Goal: Transaction & Acquisition: Download file/media

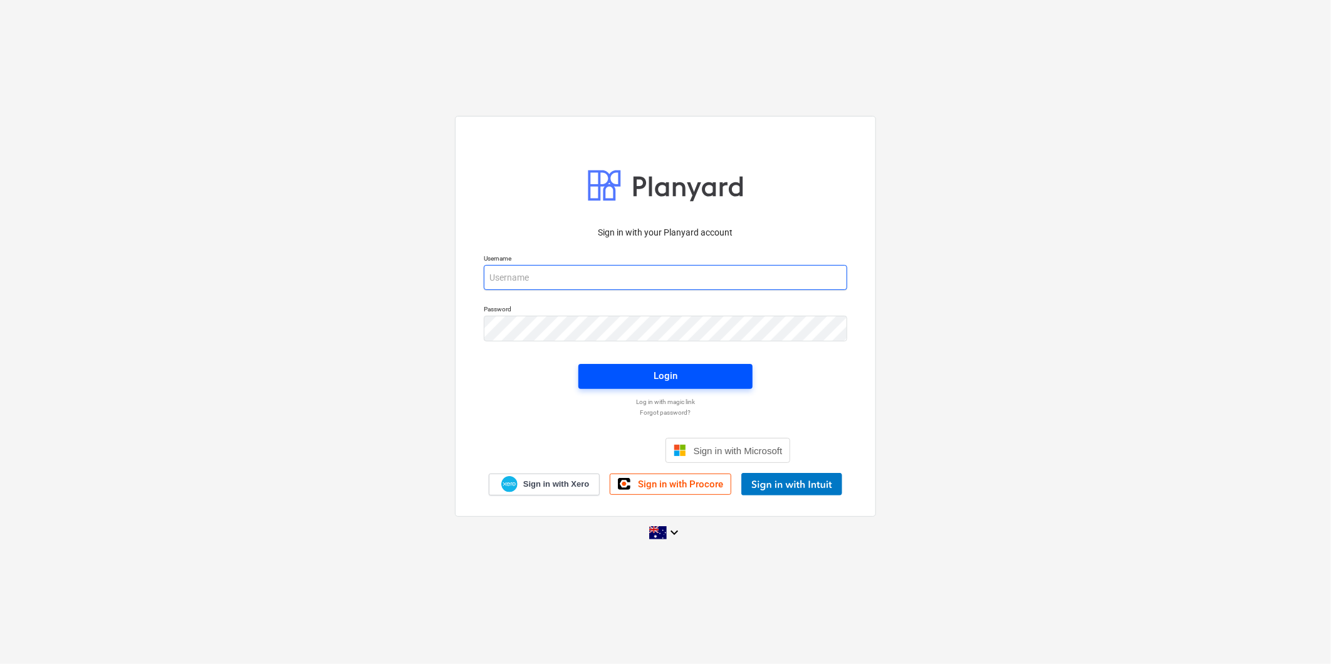
type input "[EMAIL_ADDRESS][DOMAIN_NAME]"
click at [637, 370] on span "Login" at bounding box center [665, 376] width 144 height 16
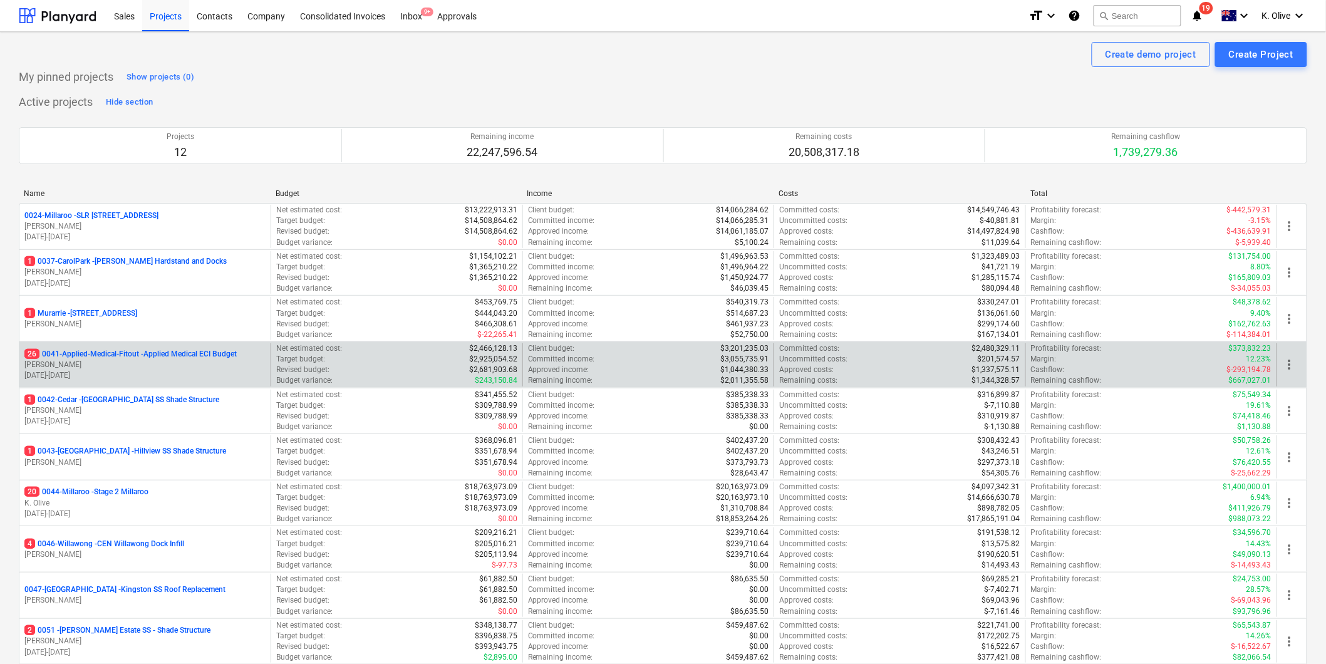
click at [135, 348] on div "26 0041-Applied-Medical-Fitout - Applied Medical ECI Budget [PERSON_NAME] [DATE…" at bounding box center [144, 364] width 251 height 43
click at [132, 356] on p "26 0041-Applied-Medical-Fitout - Applied Medical ECI Budget" at bounding box center [130, 354] width 212 height 11
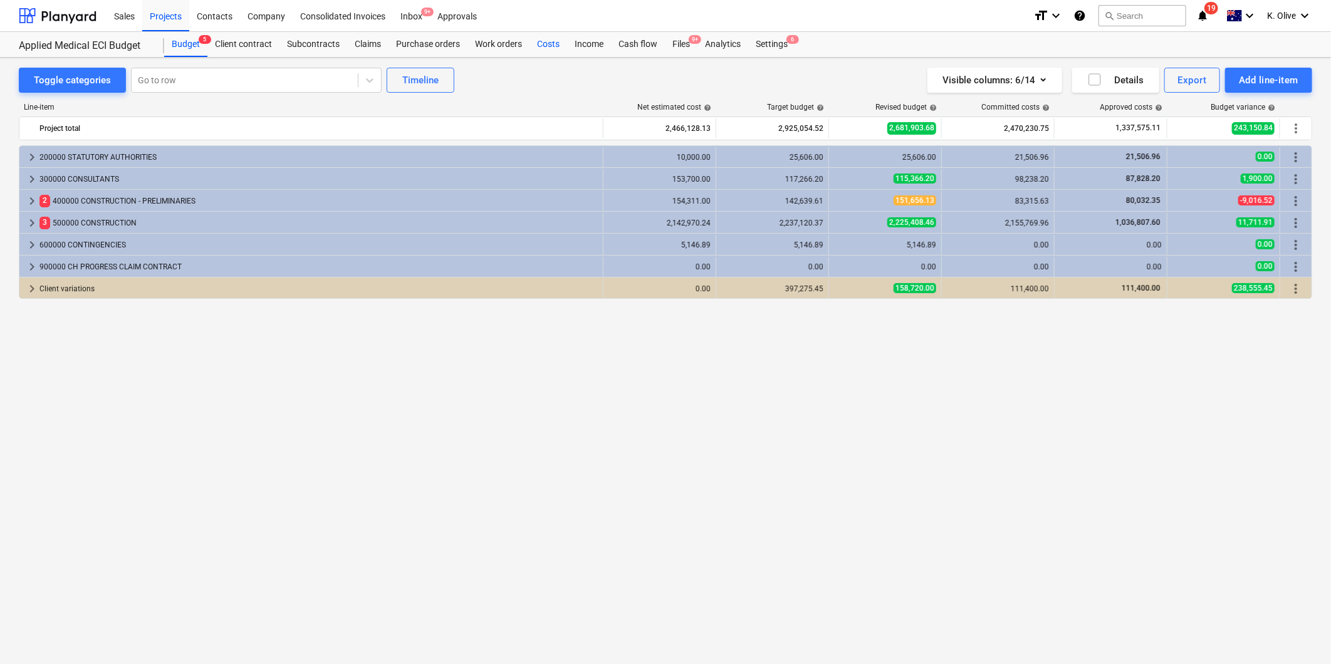
click at [555, 46] on div "Costs" at bounding box center [548, 44] width 38 height 25
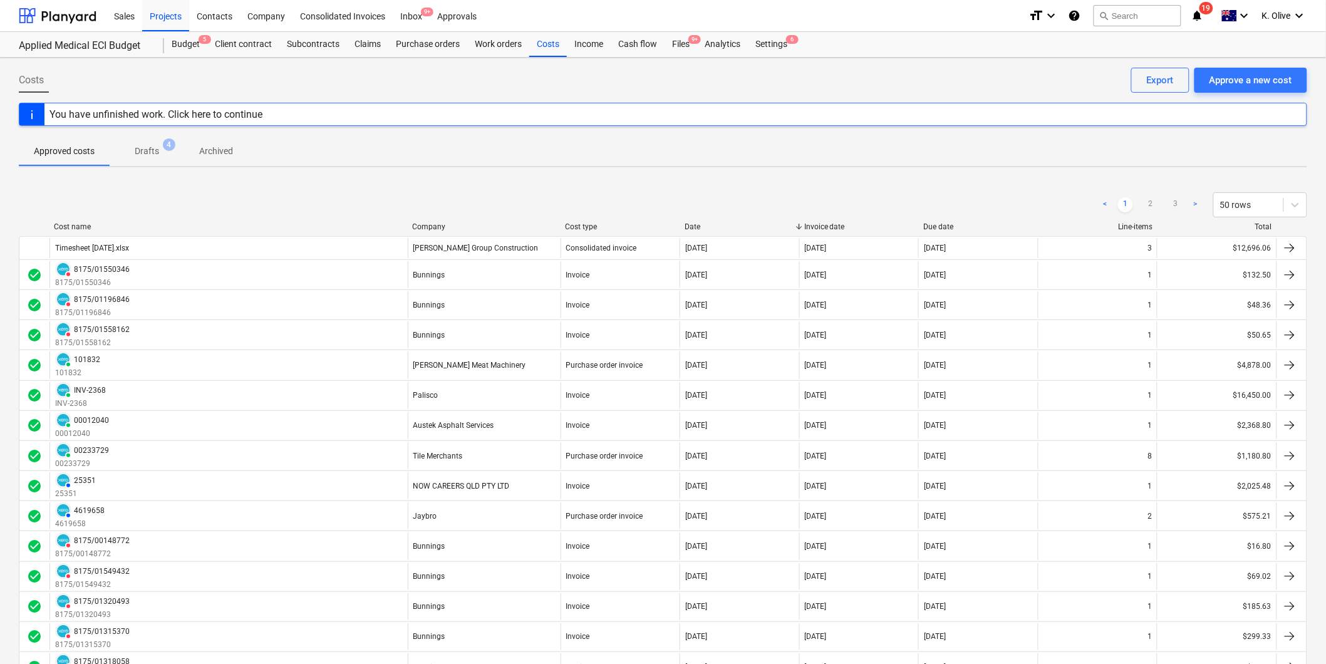
click at [430, 227] on div "Company" at bounding box center [483, 226] width 143 height 9
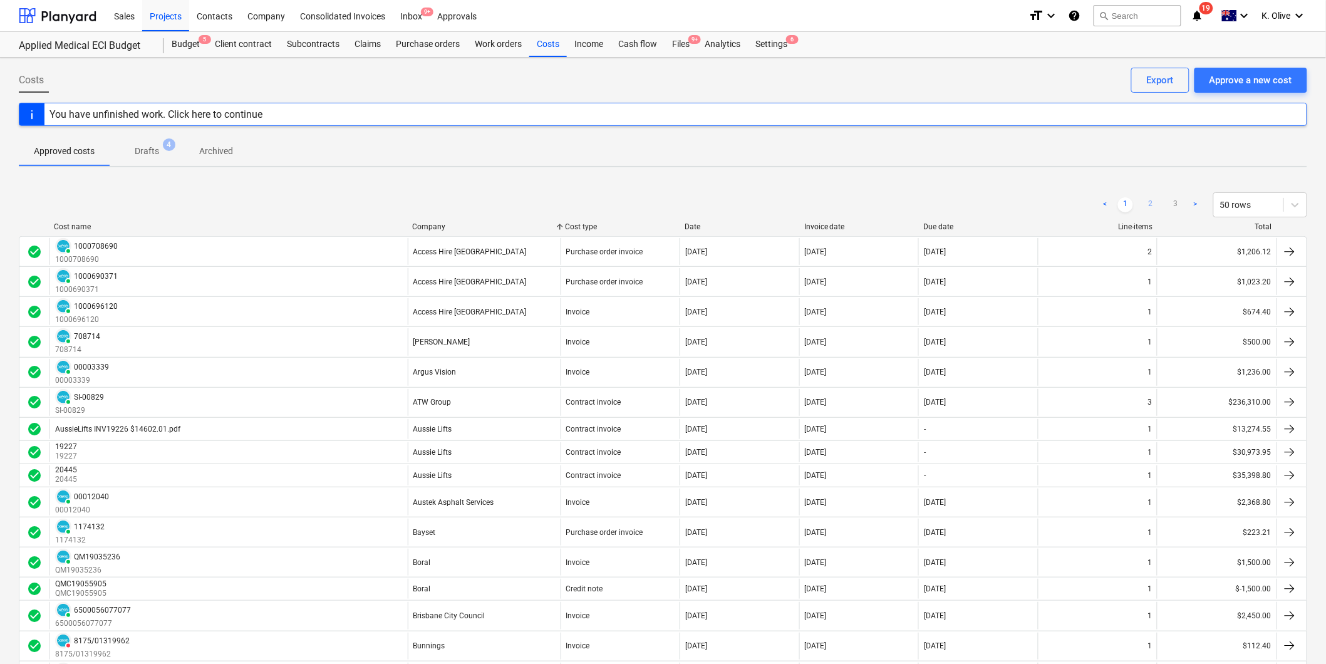
click at [1153, 203] on link "2" at bounding box center [1150, 204] width 15 height 15
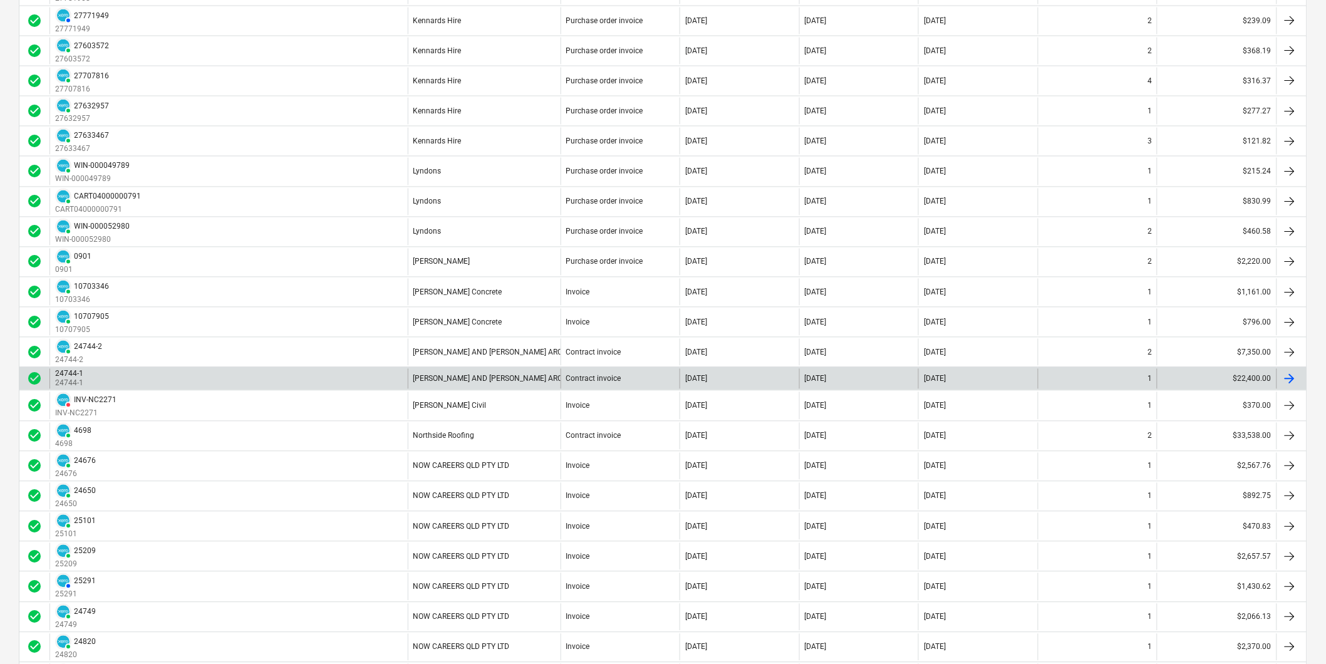
scroll to position [766, 0]
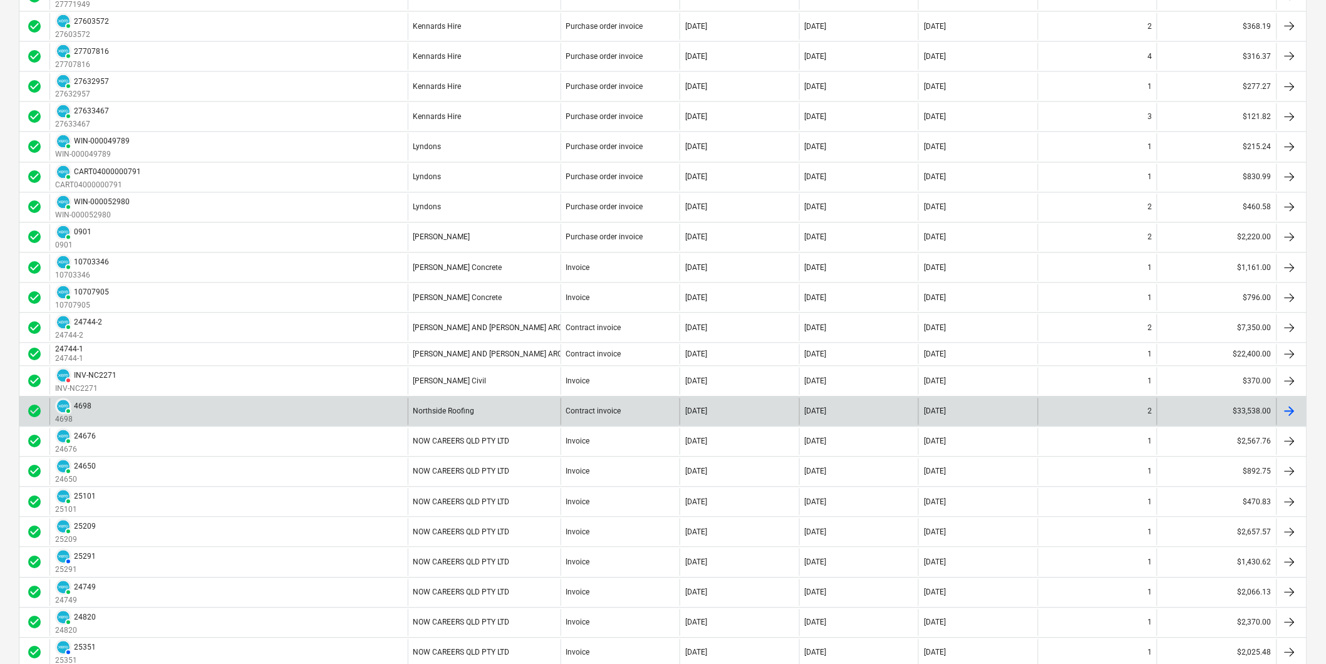
click at [489, 417] on div "Northside Roofing" at bounding box center [484, 411] width 153 height 27
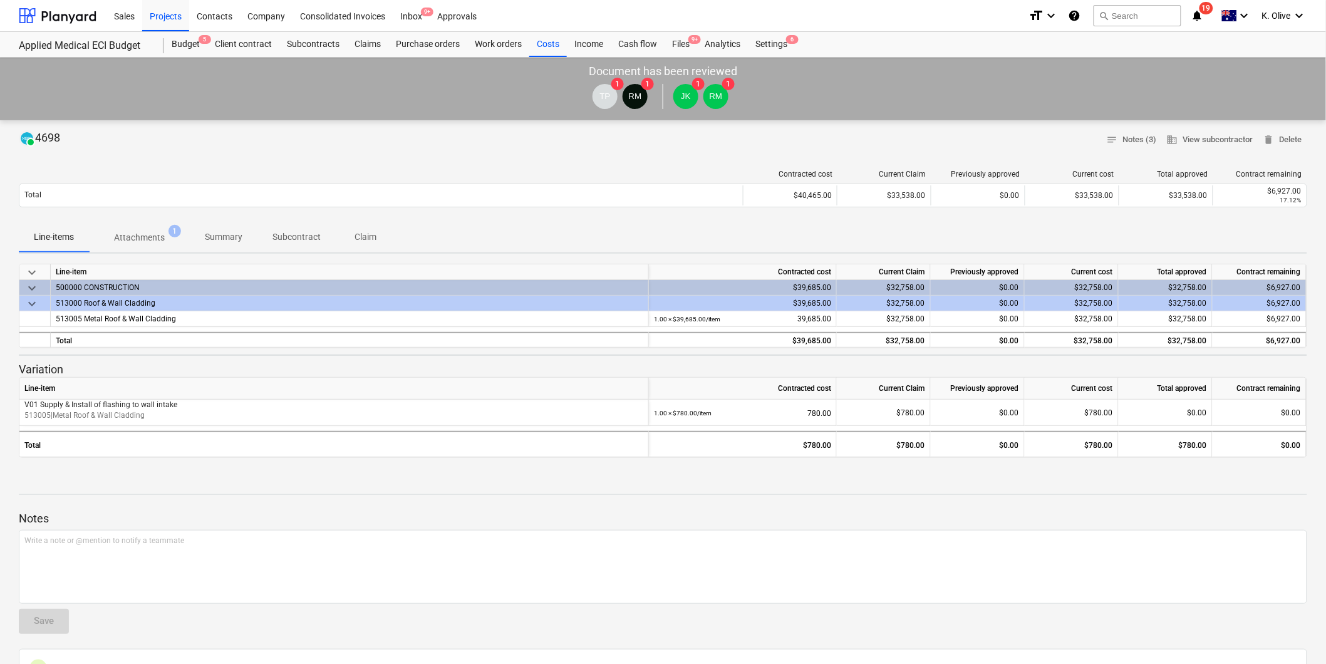
click at [155, 238] on p "Attachments" at bounding box center [139, 237] width 51 height 13
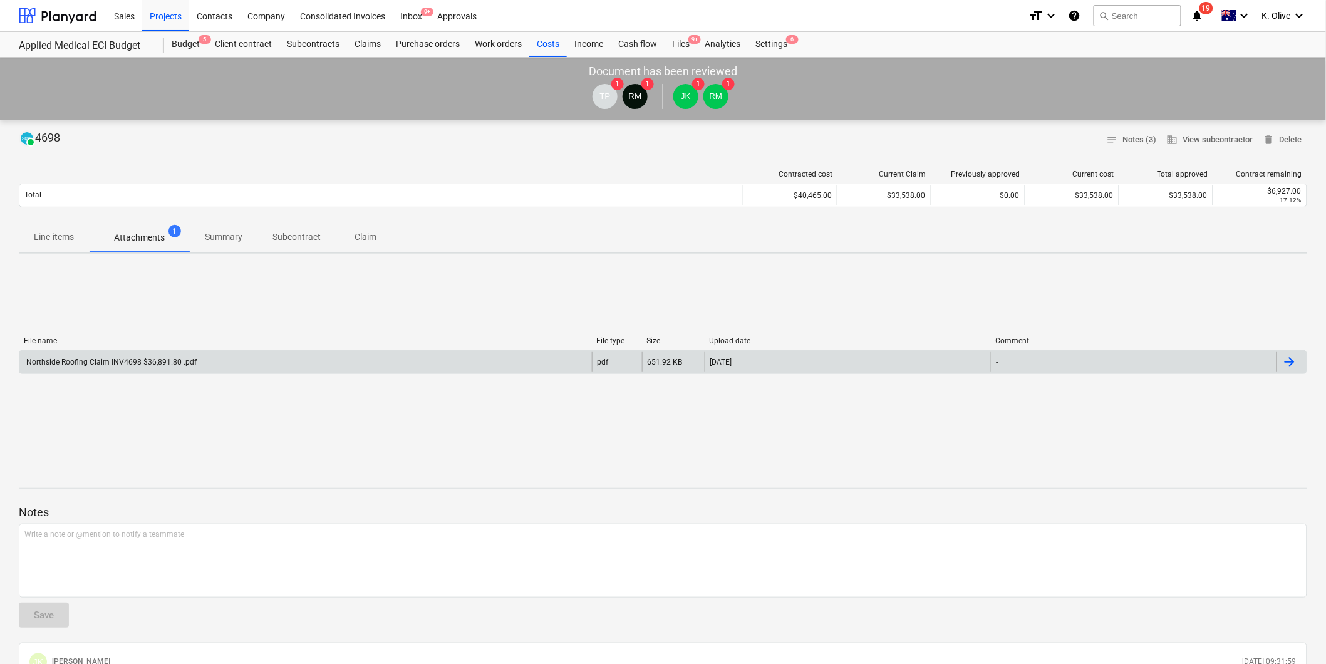
click at [346, 352] on div "Northside Roofing Claim INV4698 $36,891.80 .pdf" at bounding box center [305, 362] width 573 height 20
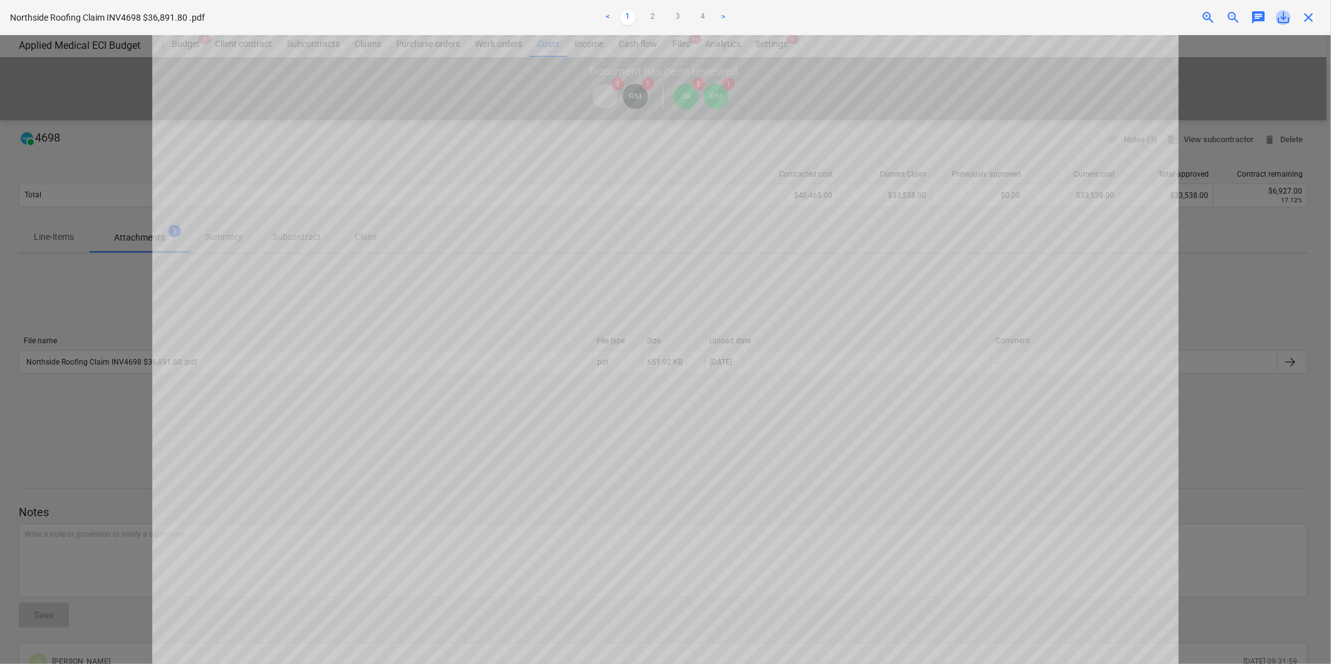
click at [1283, 13] on span "save_alt" at bounding box center [1283, 17] width 15 height 15
